Goal: Information Seeking & Learning: Learn about a topic

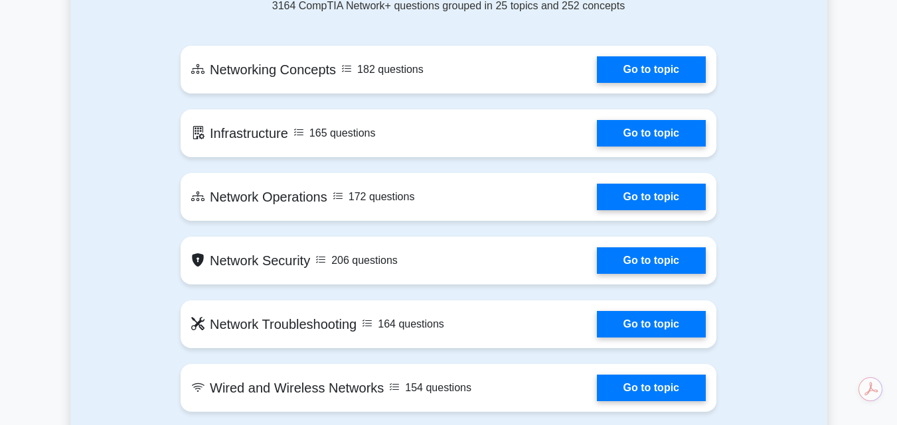
scroll to position [597, 0]
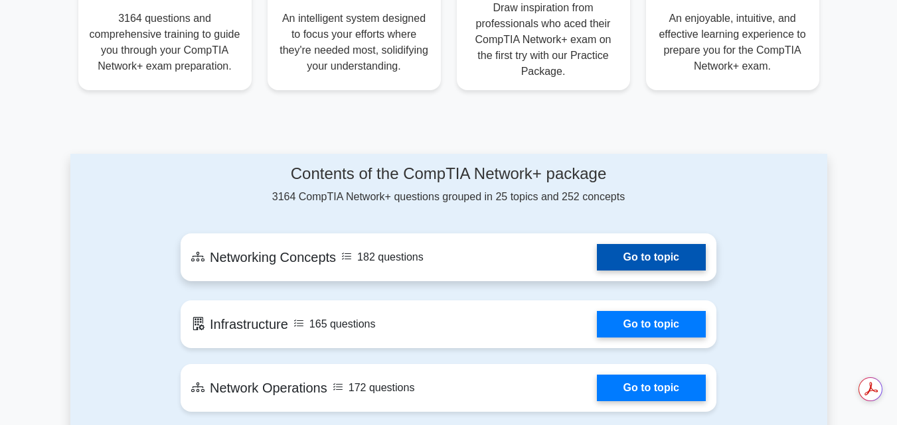
click at [632, 253] on link "Go to topic" at bounding box center [651, 257] width 109 height 27
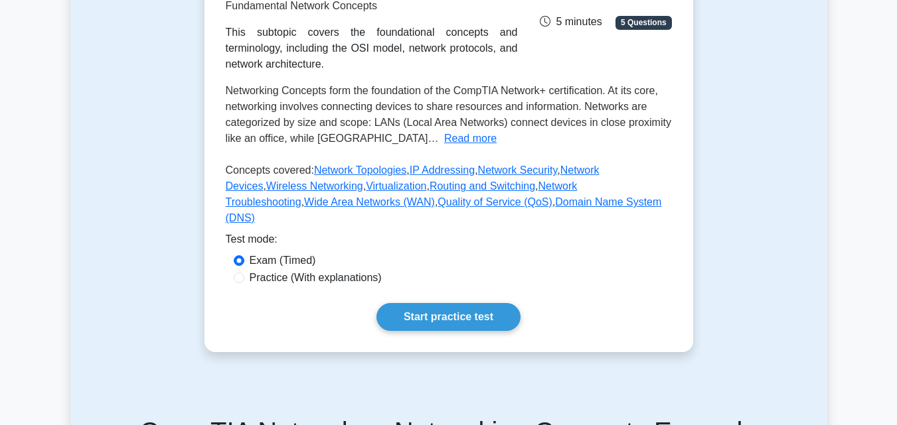
scroll to position [199, 0]
